Goal: Information Seeking & Learning: Learn about a topic

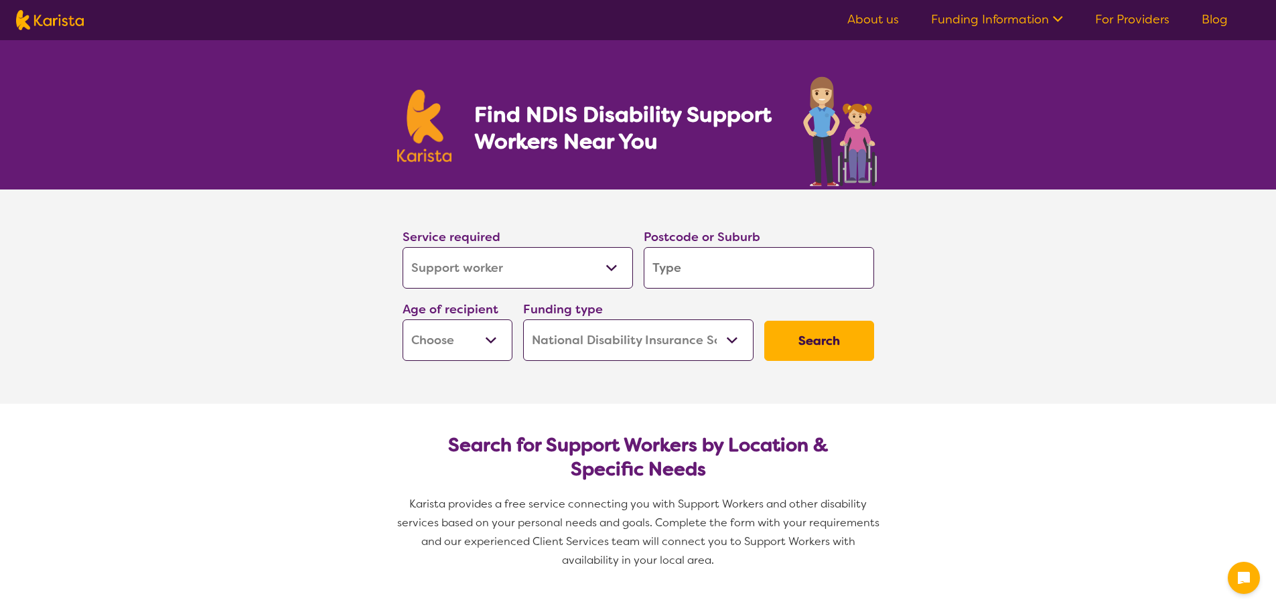
select select "Support worker"
select select "NDIS"
select select "Support worker"
select select "NDIS"
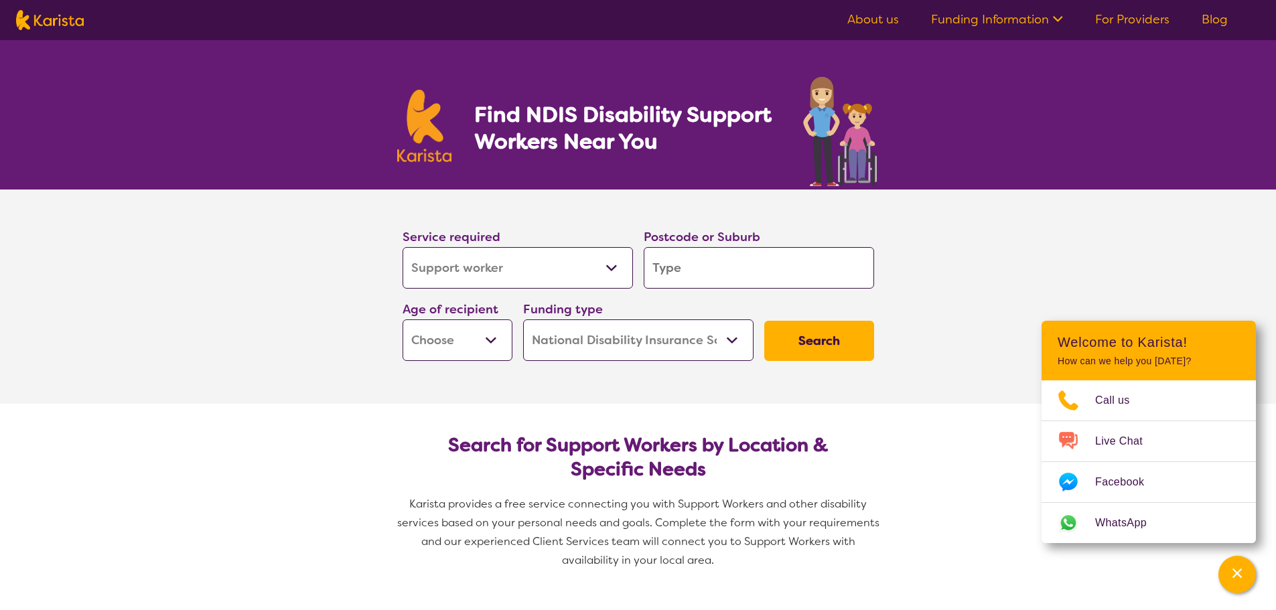
click at [1058, 16] on icon at bounding box center [1056, 18] width 14 height 14
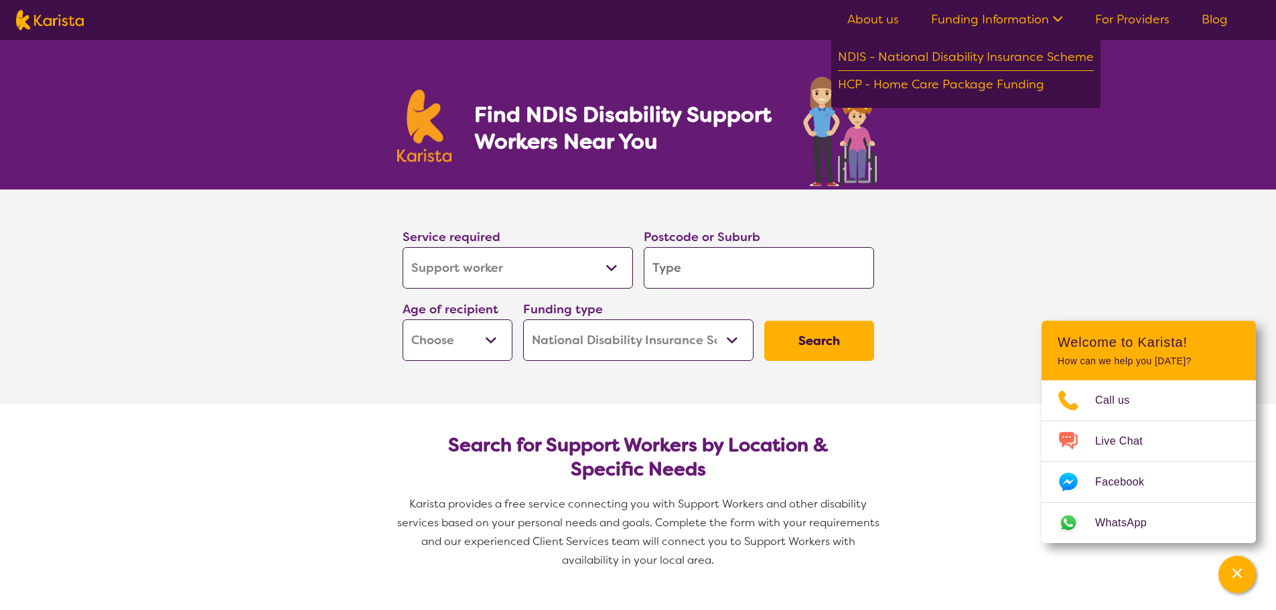
click at [1057, 17] on icon at bounding box center [1056, 18] width 14 height 14
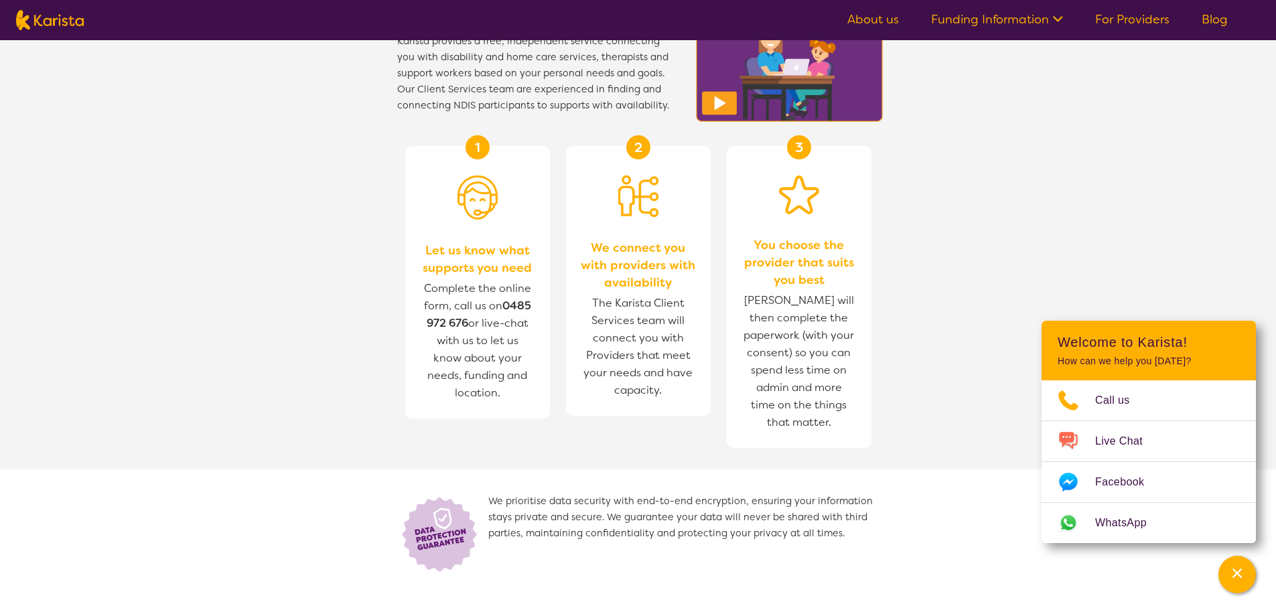
scroll to position [1005, 0]
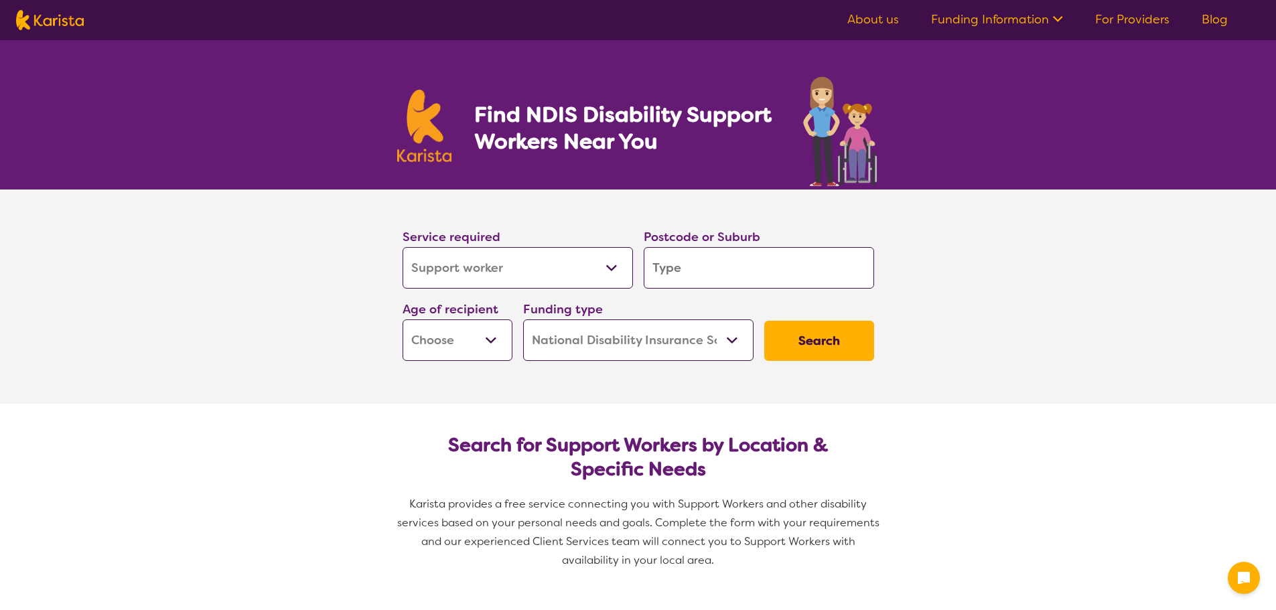
select select "Support worker"
select select "NDIS"
select select "Support worker"
select select "NDIS"
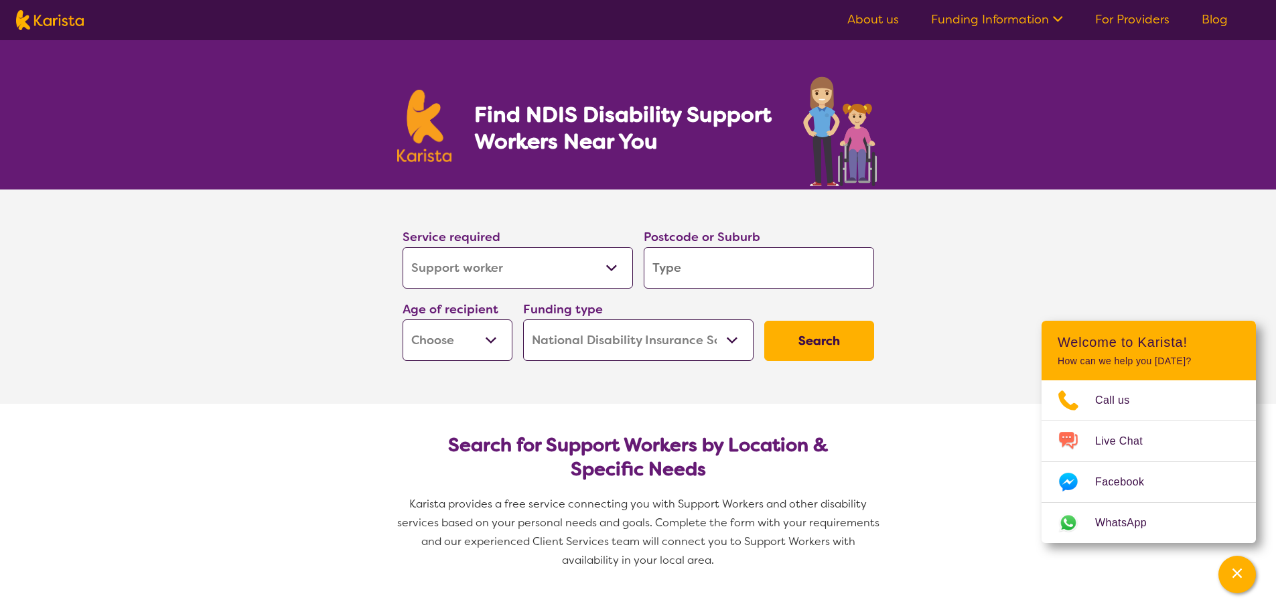
click at [1060, 21] on icon at bounding box center [1056, 18] width 14 height 14
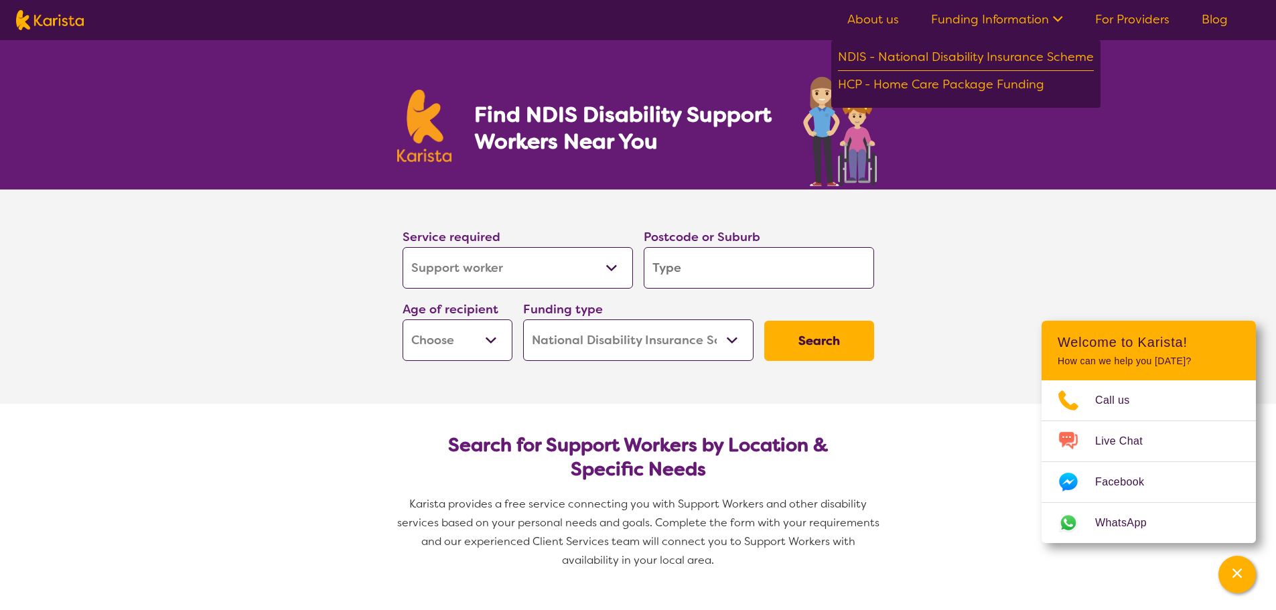
click at [1060, 21] on icon at bounding box center [1056, 18] width 14 height 14
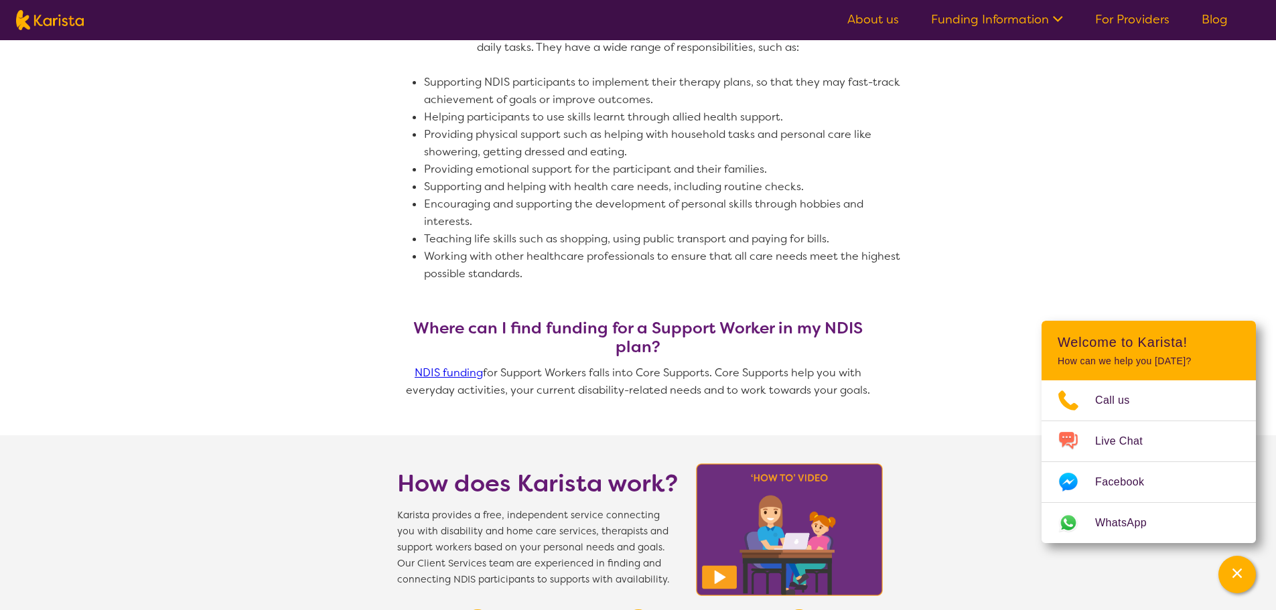
scroll to position [378, 0]
